Goal: Download file/media

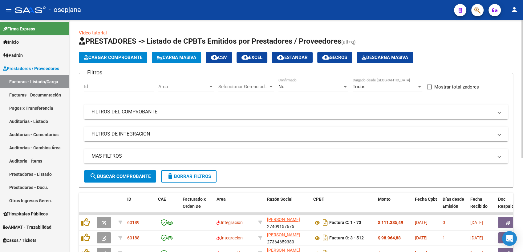
click at [180, 86] on span "Area" at bounding box center [183, 87] width 50 height 6
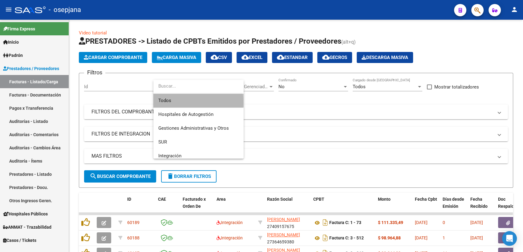
click at [183, 103] on span "Todos" at bounding box center [198, 101] width 80 height 14
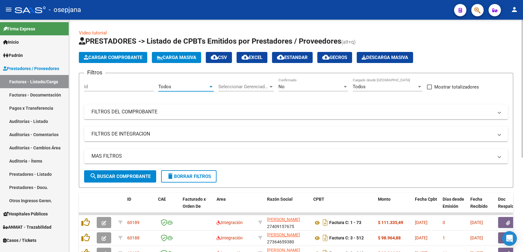
click at [254, 86] on span "Seleccionar Gerenciador" at bounding box center [243, 87] width 50 height 6
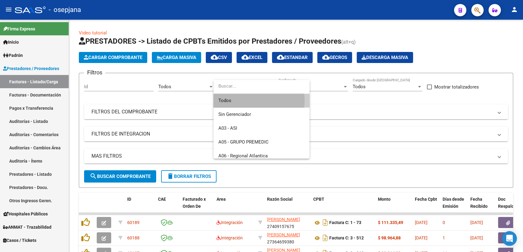
click at [242, 100] on span "Todos" at bounding box center [261, 101] width 86 height 14
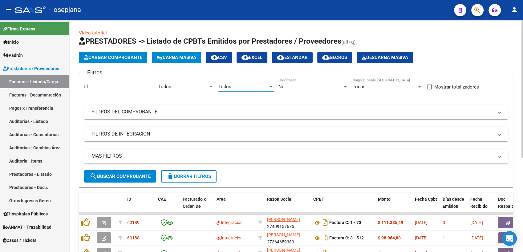
click at [315, 93] on div "No Confirmado" at bounding box center [313, 87] width 70 height 19
click at [315, 90] on div "No Confirmado" at bounding box center [313, 84] width 70 height 13
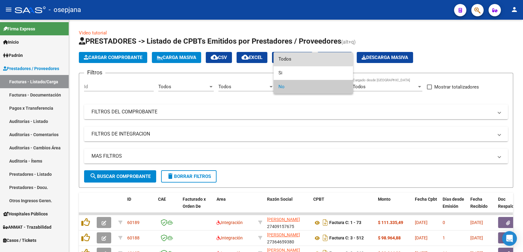
click at [303, 56] on span "Todos" at bounding box center [313, 59] width 70 height 14
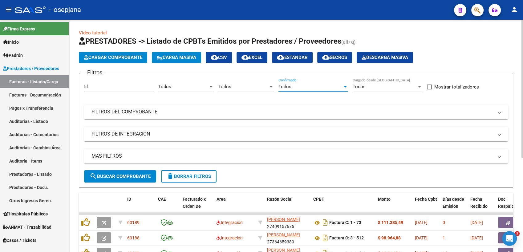
click at [246, 106] on mat-expansion-panel-header "FILTROS DEL COMPROBANTE" at bounding box center [296, 112] width 424 height 15
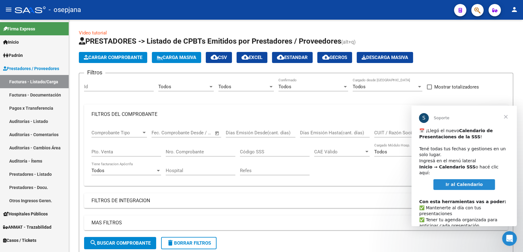
click at [508, 116] on span "Cerrar" at bounding box center [505, 117] width 22 height 22
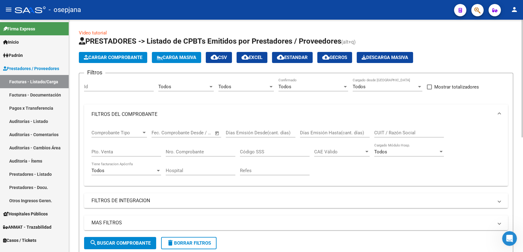
click at [111, 152] on input "Pto. Venta" at bounding box center [126, 152] width 70 height 6
click at [171, 151] on input "Nro. Comprobante" at bounding box center [201, 152] width 70 height 6
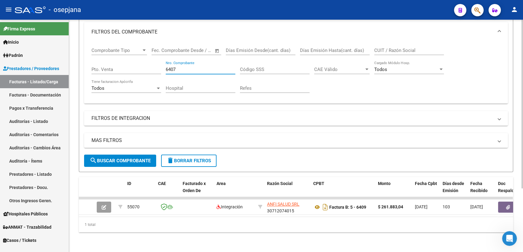
scroll to position [87, 0]
drag, startPoint x: 177, startPoint y: 64, endPoint x: 162, endPoint y: 62, distance: 15.2
click at [162, 62] on div "Comprobante Tipo Comprobante Tipo Fecha inicio – Fecha fin Fec. Comprobante Des…" at bounding box center [295, 70] width 409 height 57
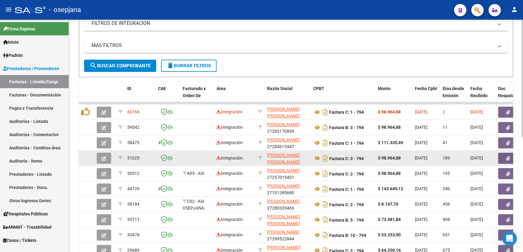
scroll to position [226, 0]
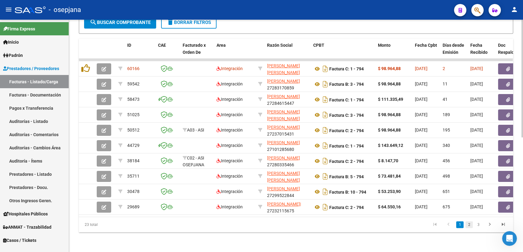
click at [471, 225] on link "2" at bounding box center [468, 225] width 7 height 7
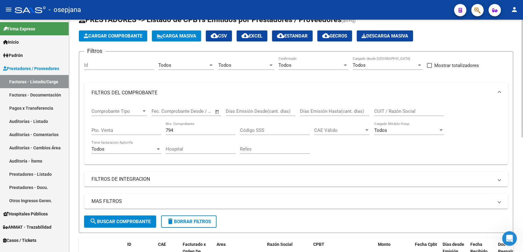
scroll to position [0, 0]
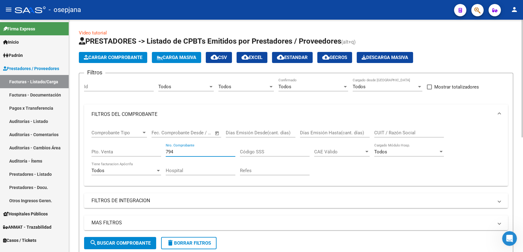
drag, startPoint x: 181, startPoint y: 152, endPoint x: 131, endPoint y: 152, distance: 50.2
click at [131, 152] on div "Comprobante Tipo Comprobante Tipo Fecha inicio – Fecha fin Fec. Comprobante Des…" at bounding box center [295, 152] width 409 height 57
type input "2"
type input "157"
click at [131, 152] on input "Pto. Venta" at bounding box center [126, 152] width 70 height 6
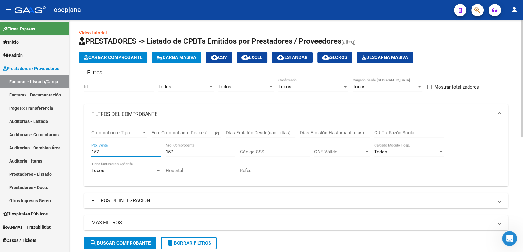
type input "157"
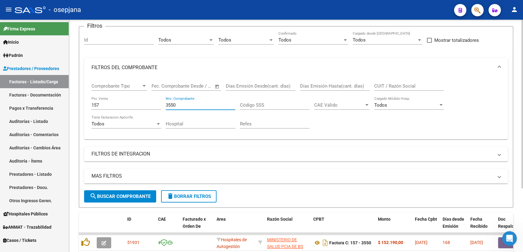
scroll to position [87, 0]
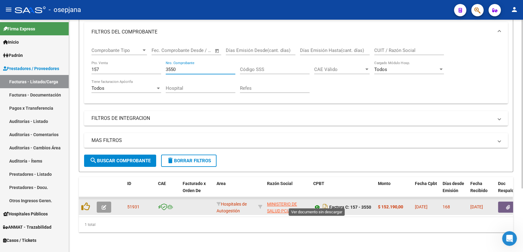
click at [316, 204] on icon at bounding box center [317, 207] width 8 height 7
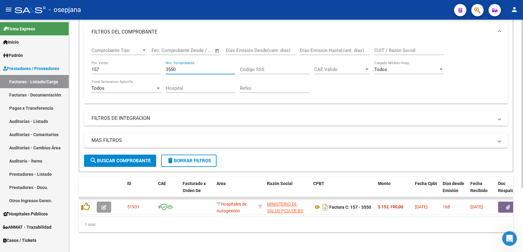
drag, startPoint x: 180, startPoint y: 66, endPoint x: 162, endPoint y: 66, distance: 17.9
click at [162, 66] on div "Comprobante Tipo Comprobante Tipo Fecha inicio – Fecha fin Fec. Comprobante Des…" at bounding box center [295, 70] width 409 height 57
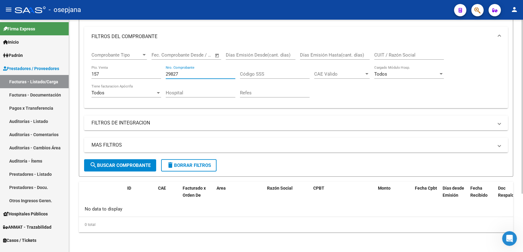
scroll to position [78, 0]
type input "2"
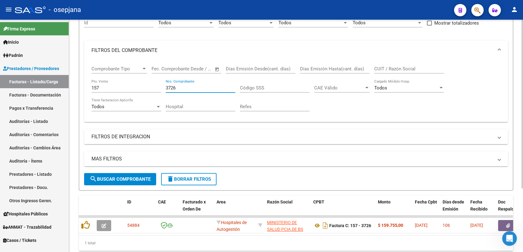
scroll to position [87, 0]
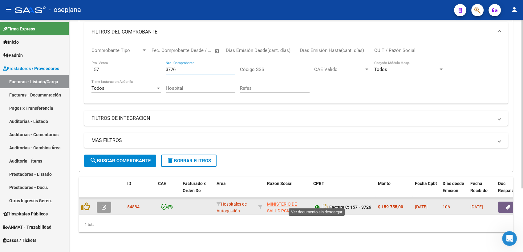
type input "3726"
click at [316, 204] on icon at bounding box center [317, 207] width 8 height 7
